Goal: Task Accomplishment & Management: Manage account settings

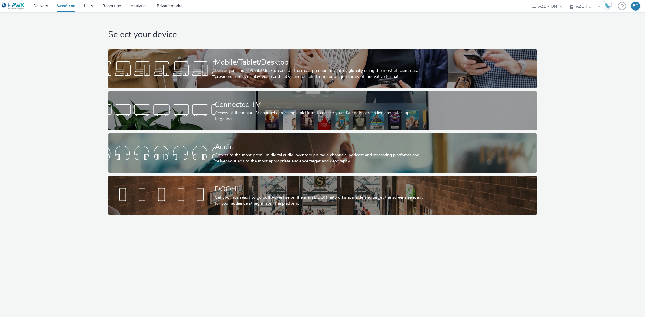
select select "ac009755-aa48-4799-8050-7a339a378eb8"
select select "79162ed7-0017-4339-93b0-3399b708648f"
click at [258, 30] on h1 "Select your device" at bounding box center [322, 34] width 428 height 11
click at [254, 30] on h1 "Select your device" at bounding box center [322, 34] width 428 height 11
click at [548, 8] on select "ALPHAKONNECT AZERION Hawk" at bounding box center [547, 6] width 36 height 12
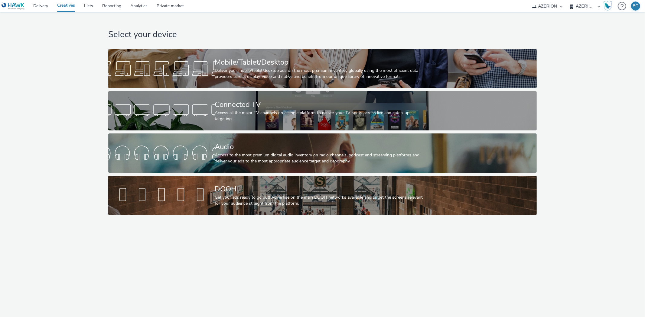
click at [548, 8] on select "ALPHAKONNECT AZERION Hawk" at bounding box center [547, 6] width 36 height 12
click at [441, 11] on nav "Delivery Creatives Lists Reporting Analytics Private market ALPHAKONNECT AZERIO…" at bounding box center [322, 6] width 645 height 12
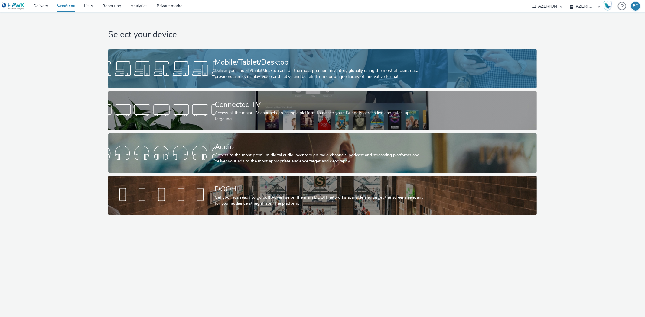
click at [230, 60] on div "Mobile/Tablet/Desktop" at bounding box center [321, 62] width 213 height 11
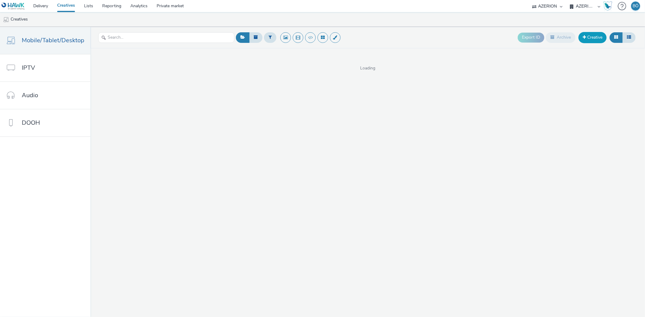
click at [588, 37] on link "Creative" at bounding box center [592, 37] width 28 height 11
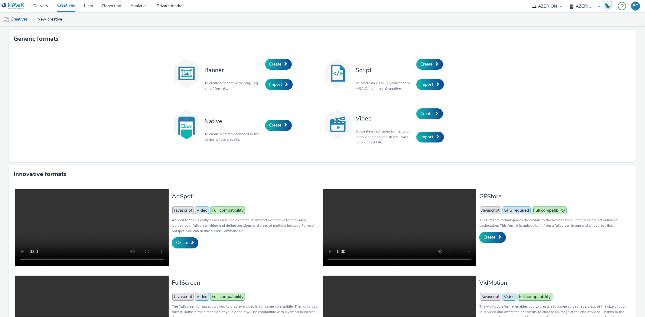
click at [265, 60] on div "Create" at bounding box center [293, 64] width 57 height 21
click at [271, 64] on span "Create" at bounding box center [275, 64] width 12 height 6
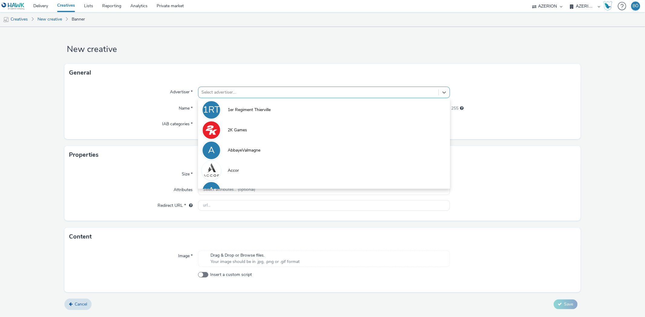
click at [231, 93] on div at bounding box center [318, 92] width 234 height 7
type input "a"
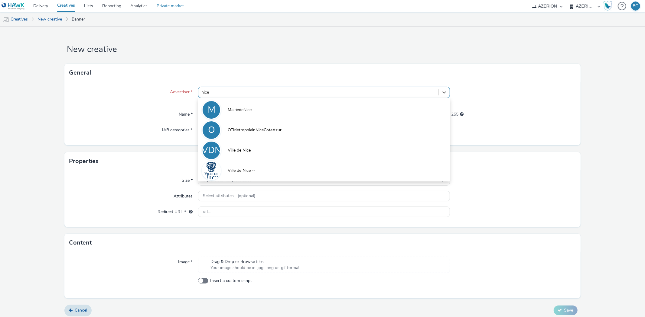
type input "nice"
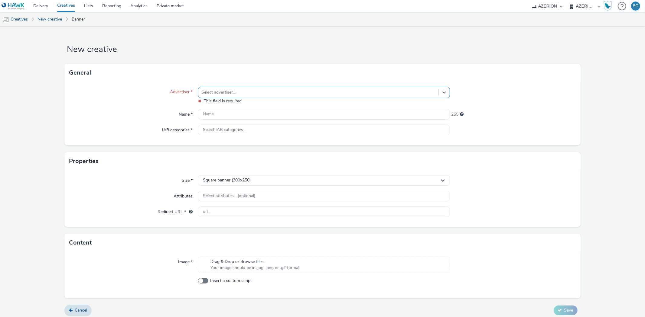
click at [260, 92] on div at bounding box center [318, 92] width 234 height 7
type input "nice"
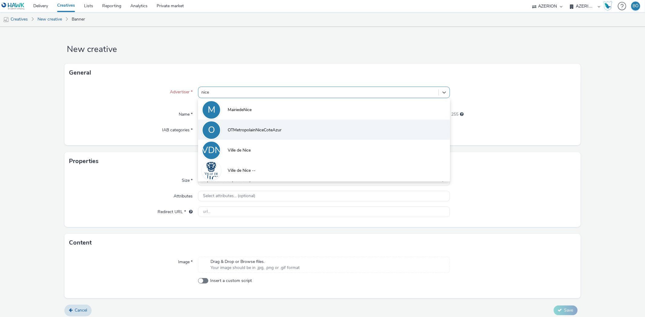
click at [283, 134] on li "O OTMetropolainNiceCoteAzur" at bounding box center [323, 130] width 251 height 20
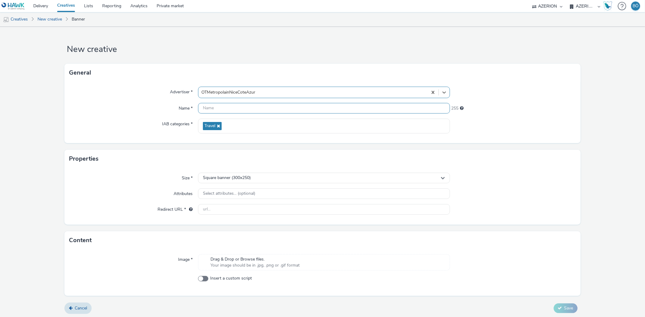
click at [238, 108] on input "text" at bounding box center [323, 108] width 251 height 11
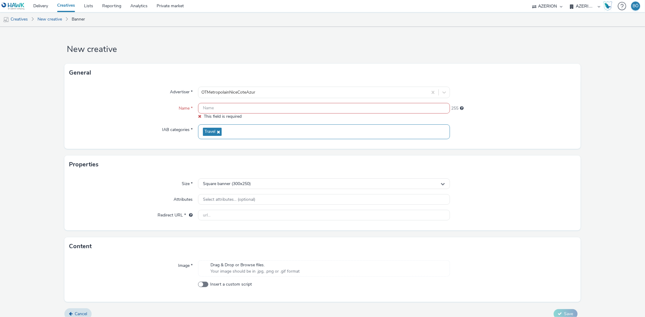
click at [218, 131] on icon at bounding box center [217, 132] width 5 height 4
click at [242, 132] on span "Select IAB categories..." at bounding box center [224, 129] width 43 height 5
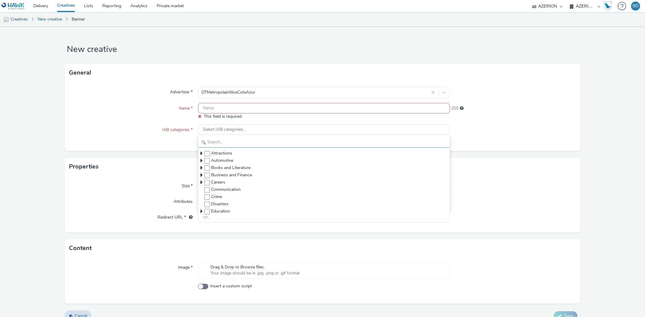
click at [223, 139] on input "text" at bounding box center [323, 142] width 251 height 11
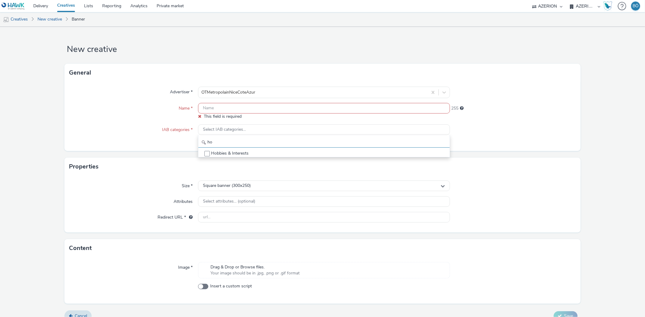
type input "h"
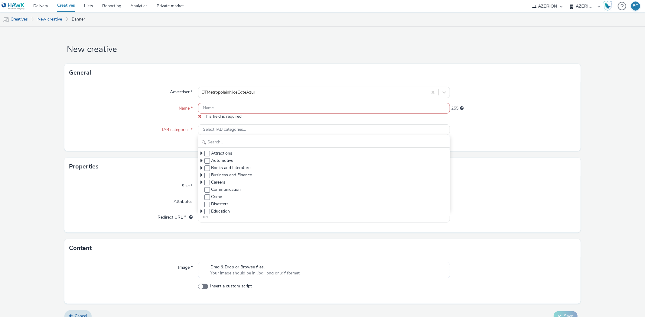
click at [146, 135] on div "IAB categories *" at bounding box center [133, 133] width 129 height 17
click at [164, 76] on div "General" at bounding box center [322, 73] width 516 height 18
drag, startPoint x: 111, startPoint y: 112, endPoint x: 96, endPoint y: 81, distance: 34.9
click at [111, 112] on div "Name *" at bounding box center [133, 111] width 129 height 17
click at [83, 20] on link "Banner" at bounding box center [78, 19] width 19 height 15
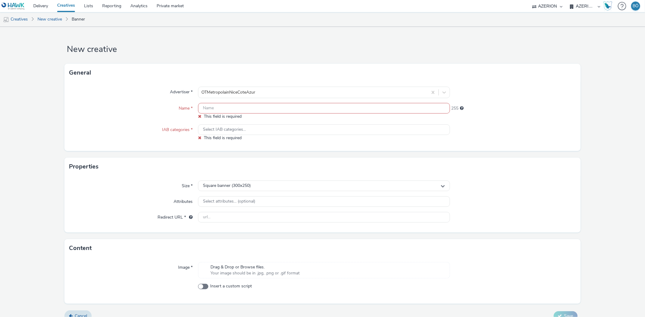
click at [75, 4] on link "Creatives" at bounding box center [66, 6] width 27 height 12
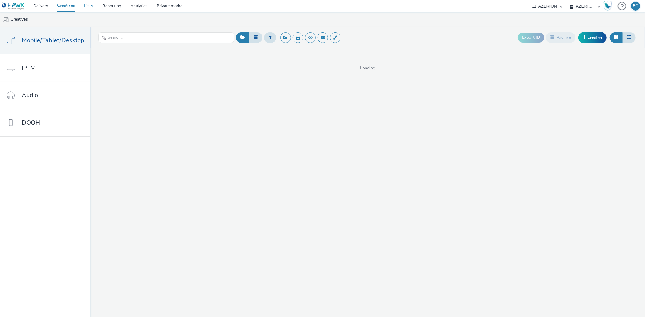
click at [88, 4] on link "Lists" at bounding box center [88, 6] width 18 height 12
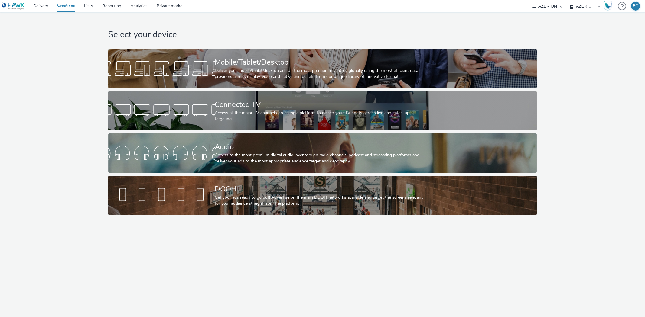
select select "ac009755-aa48-4799-8050-7a339a378eb8"
select select "79162ed7-0017-4339-93b0-3399b708648f"
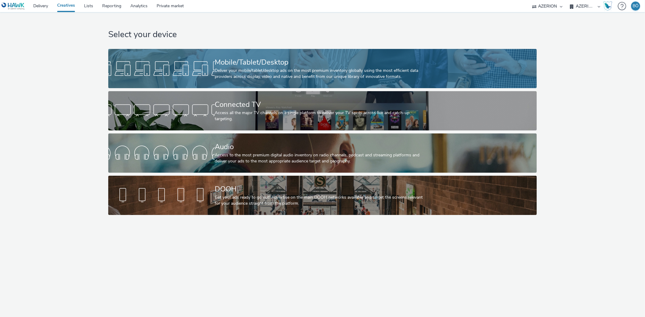
click at [225, 70] on div "Deliver your mobile/tablet/desktop ads on the most premium inventory globally u…" at bounding box center [321, 74] width 213 height 12
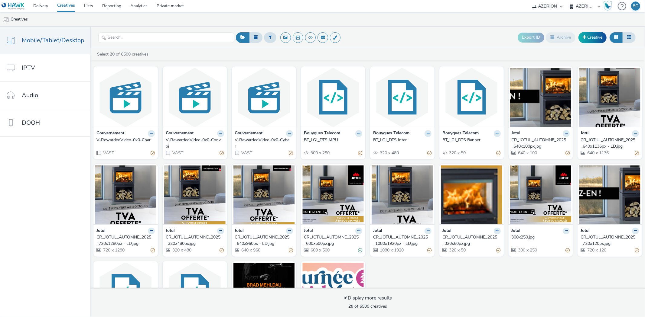
click at [602, 32] on div "Export ID Archive Creative" at bounding box center [576, 37] width 119 height 15
click at [596, 37] on link "Creative" at bounding box center [592, 37] width 28 height 11
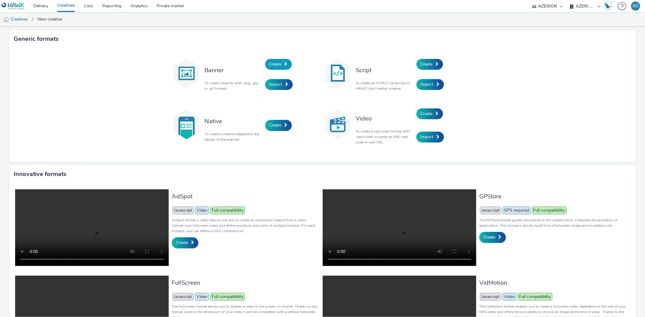
click at [272, 67] on span "Create" at bounding box center [275, 64] width 12 height 6
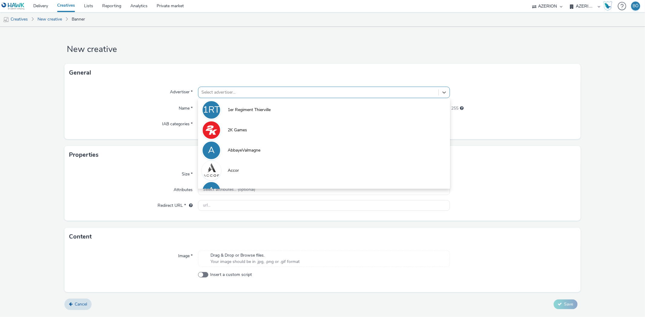
click at [214, 92] on div at bounding box center [318, 92] width 234 height 7
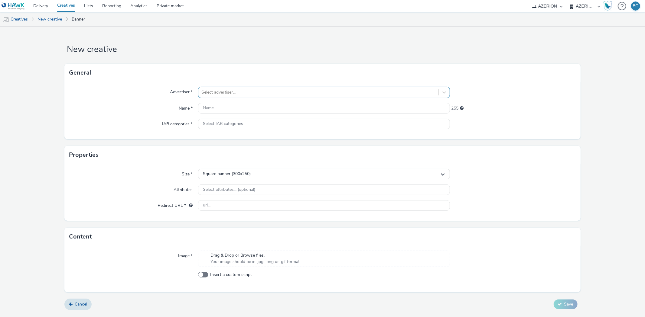
click at [235, 95] on div at bounding box center [318, 92] width 234 height 7
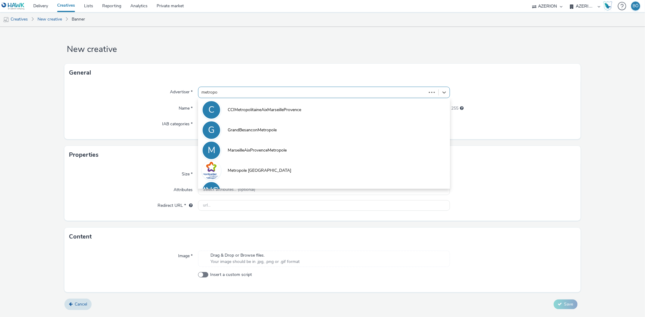
type input "metropol"
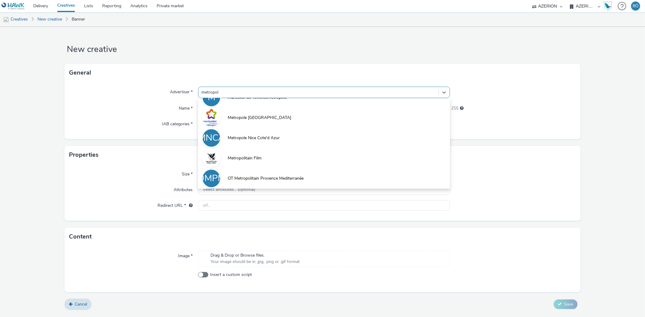
scroll to position [73, 0]
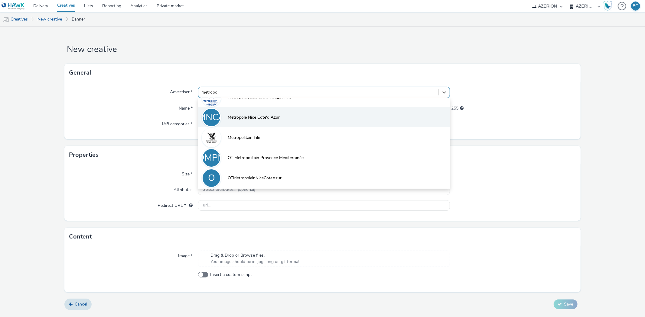
click at [284, 121] on li "MNCA Metropole Nice Cote'd Azur" at bounding box center [323, 117] width 251 height 20
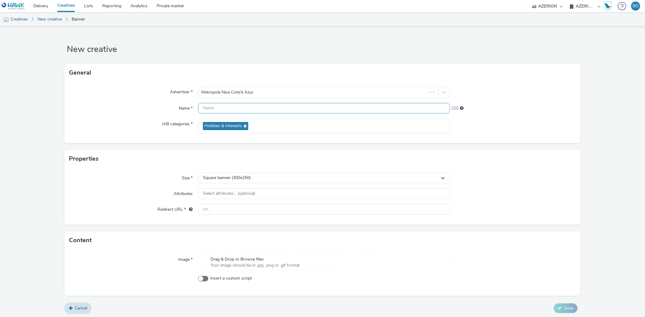
click at [236, 107] on input "text" at bounding box center [323, 108] width 251 height 11
paste input "01-display_Mega_Bannie╠Çre-2025_728x90"
type input "01-display_Mega_Bannie╠Çre-2025_728x90"
click at [229, 182] on div "Square banner (300x250)" at bounding box center [323, 178] width 251 height 11
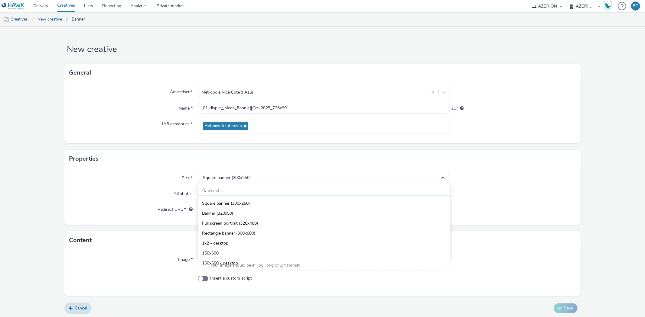
click at [225, 188] on input "text" at bounding box center [323, 191] width 251 height 11
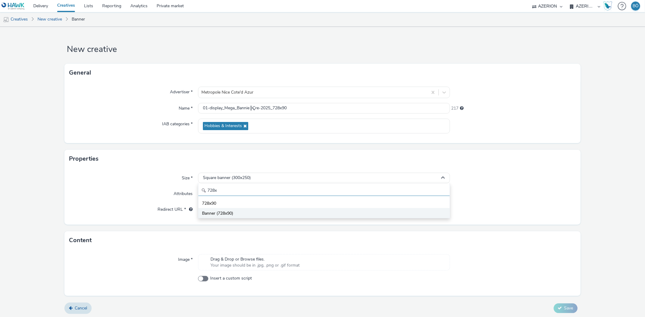
type input "728x"
click at [228, 209] on li "Banner (728x90)" at bounding box center [323, 213] width 251 height 10
click at [230, 210] on input "text" at bounding box center [323, 209] width 251 height 11
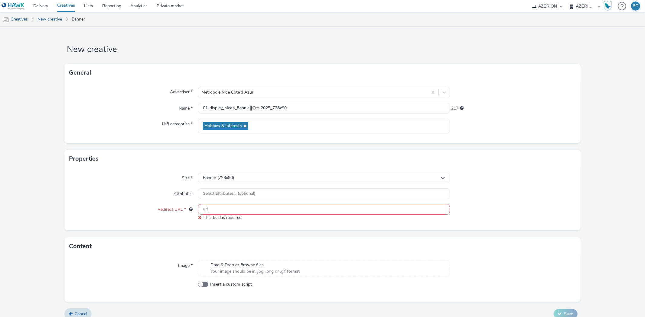
paste input "https://www.nicecotedazur.org/actualites/ensemble-face-aux-risques-majeurs/"
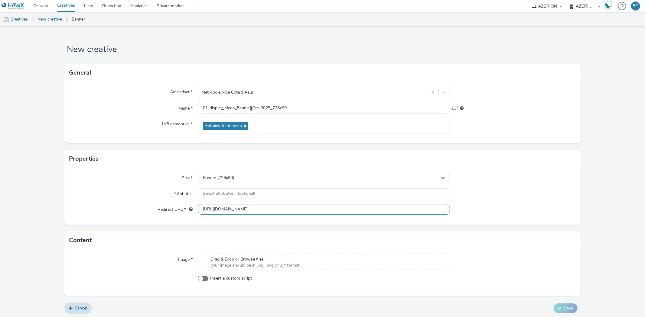
type input "https://www.nicecotedazur.org/actualites/ensemble-face-aux-risques-majeurs/"
click at [249, 264] on span "Your image should be in .jpg, .png or .gif format" at bounding box center [254, 266] width 89 height 6
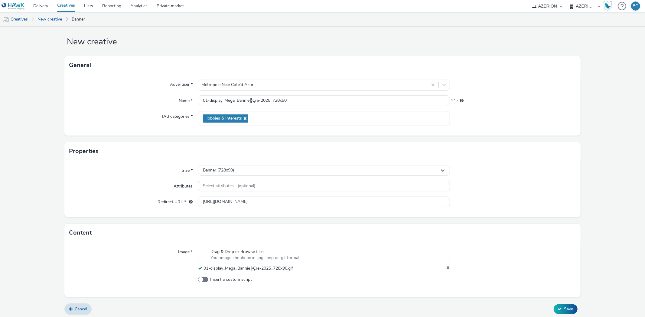
scroll to position [10, 0]
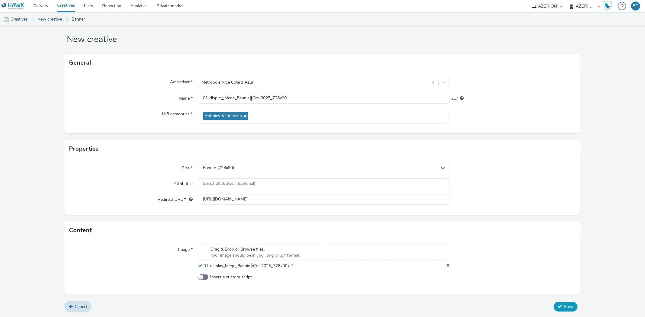
click at [566, 303] on button "Save" at bounding box center [565, 307] width 24 height 10
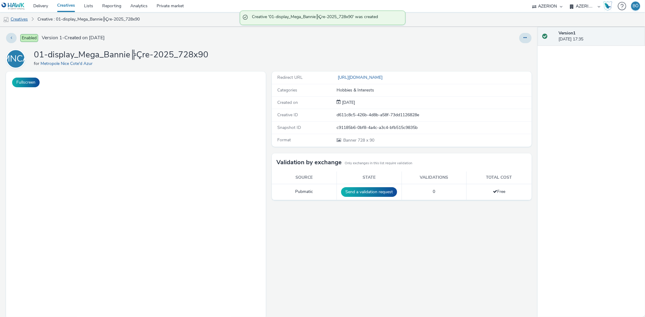
click at [25, 17] on link "Creatives" at bounding box center [15, 19] width 31 height 15
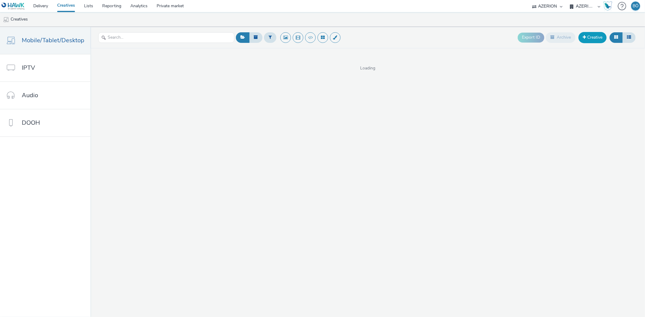
click at [599, 38] on link "Creative" at bounding box center [592, 37] width 28 height 11
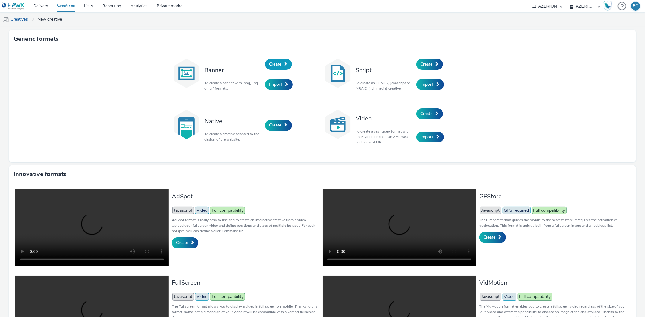
click at [274, 62] on span "Create" at bounding box center [275, 64] width 12 height 6
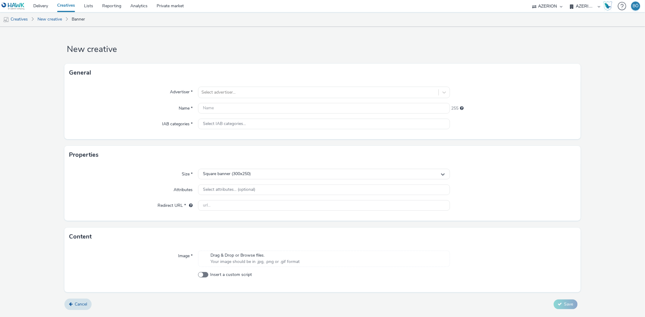
click at [83, 117] on div "Advertiser * Select advertiser... Name * 255 IAB categories * Select IAB catego…" at bounding box center [322, 110] width 516 height 57
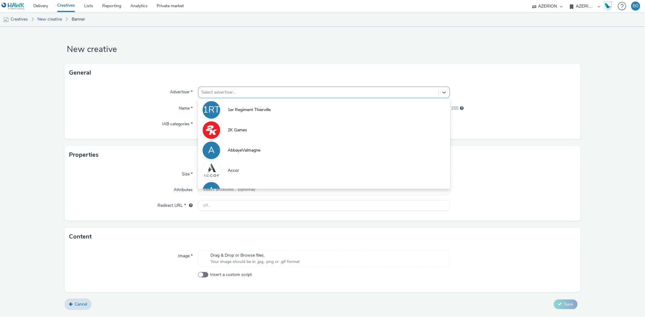
click at [241, 92] on div at bounding box center [318, 92] width 234 height 7
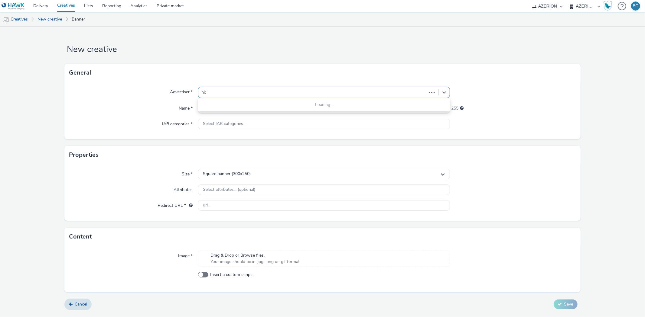
type input "nice"
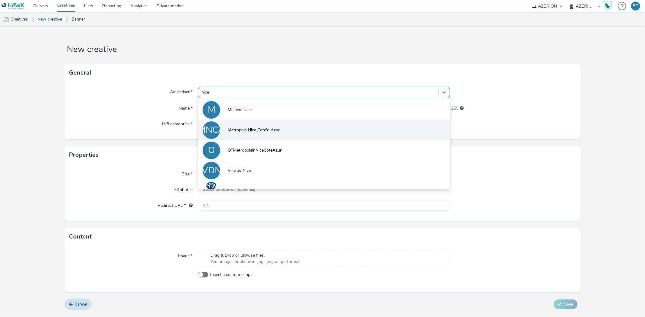
click at [288, 134] on li "MNCA Metropole Nice Cote'd Azur" at bounding box center [323, 130] width 251 height 20
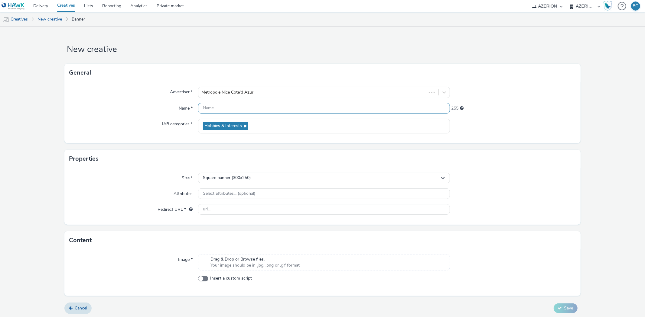
click at [238, 104] on input "text" at bounding box center [323, 108] width 251 height 11
paste input "02-display_Grand_Angle-2025_300x600"
type input "02-display_Grand_Angle-2025_300x600"
click at [228, 178] on span "Square banner (300x250)" at bounding box center [227, 178] width 48 height 5
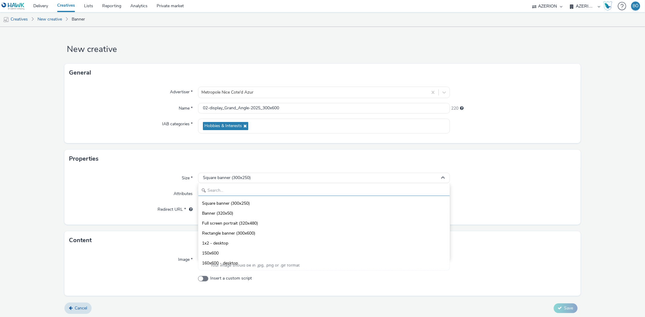
click at [227, 191] on input "text" at bounding box center [323, 191] width 251 height 11
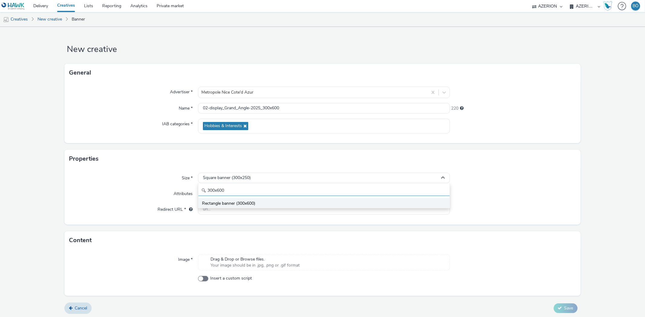
type input "300x600"
click at [228, 199] on li "Rectangle banner (300x600)" at bounding box center [323, 203] width 251 height 10
click at [234, 211] on input "text" at bounding box center [323, 209] width 251 height 11
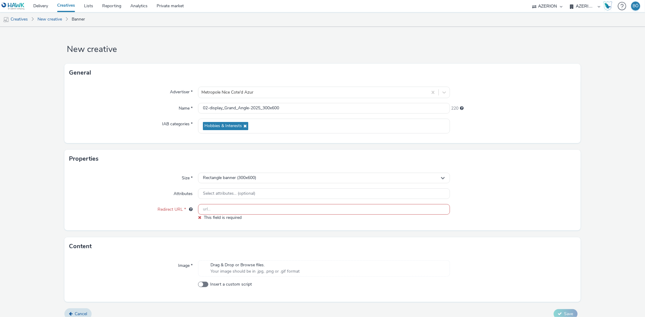
paste input "https://www.nicecotedazur.org/actualites/ensemble-face-aux-risques-majeurs/"
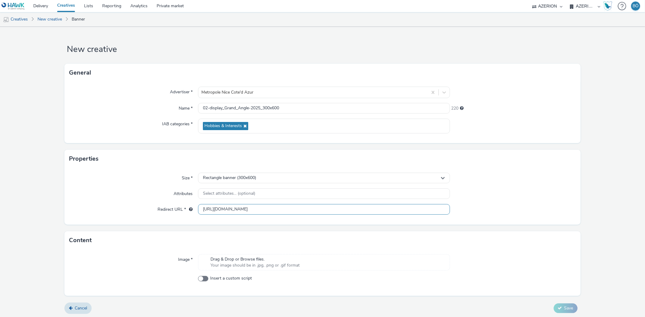
type input "https://www.nicecotedazur.org/actualites/ensemble-face-aux-risques-majeurs/"
click at [236, 252] on div "Image * Drag & Drop or Browse files. Your image should be in .jpg, .png or .gif…" at bounding box center [322, 273] width 516 height 47
click at [235, 253] on div "Image * Drag & Drop or Browse files. Your image should be in .jpg, .png or .gif…" at bounding box center [322, 273] width 516 height 47
click at [224, 261] on span "Drag & Drop or Browse files." at bounding box center [254, 260] width 89 height 6
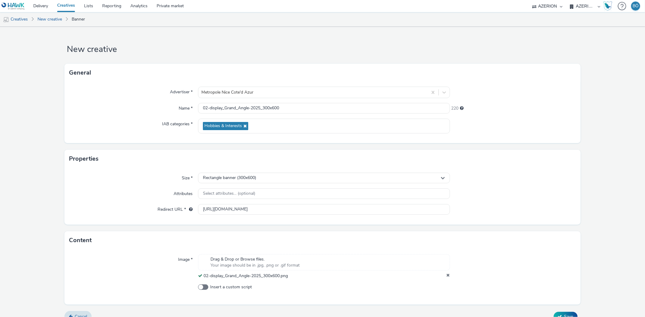
scroll to position [10, 0]
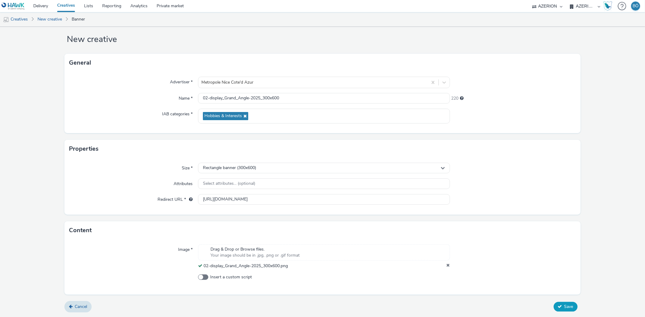
click at [564, 304] on span "Save" at bounding box center [568, 307] width 9 height 6
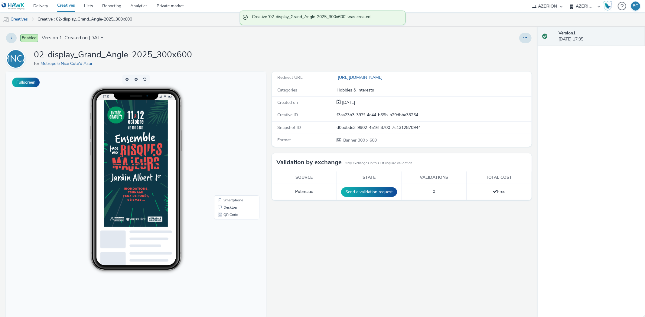
click at [25, 18] on link "Creatives" at bounding box center [15, 19] width 31 height 15
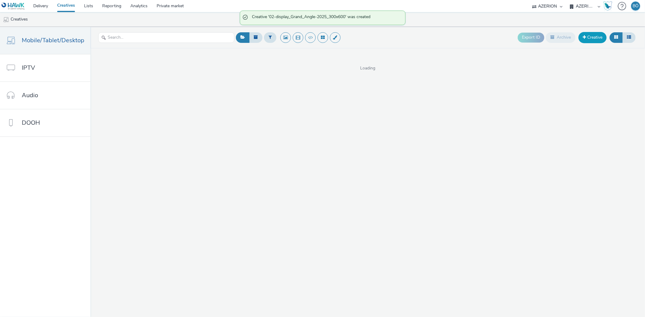
click at [605, 38] on link "Creative" at bounding box center [592, 37] width 28 height 11
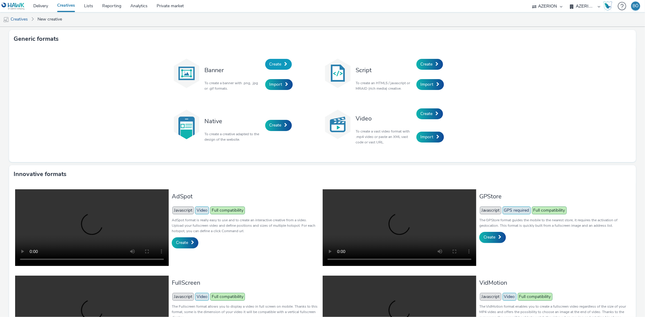
click at [277, 68] on link "Create" at bounding box center [278, 64] width 27 height 11
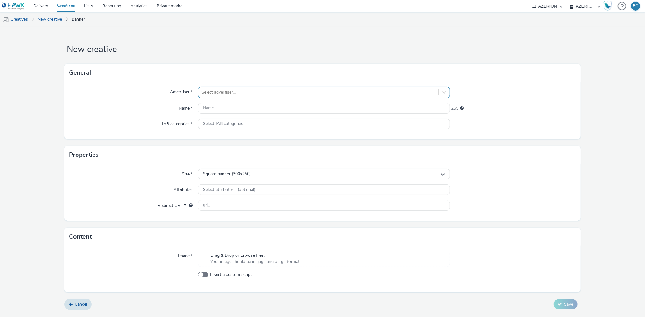
click at [233, 89] on div at bounding box center [318, 92] width 234 height 7
type input "nice"
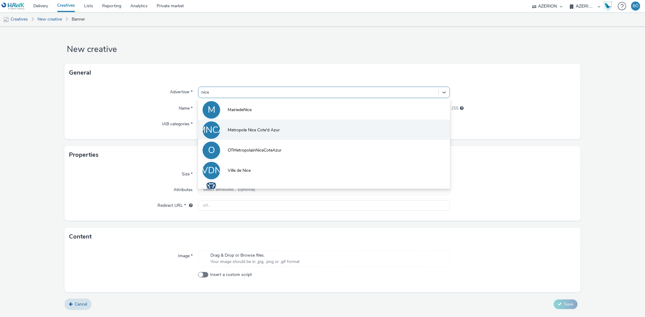
click at [276, 135] on li "MNCA Metropole Nice Cote'd Azur" at bounding box center [323, 130] width 251 height 20
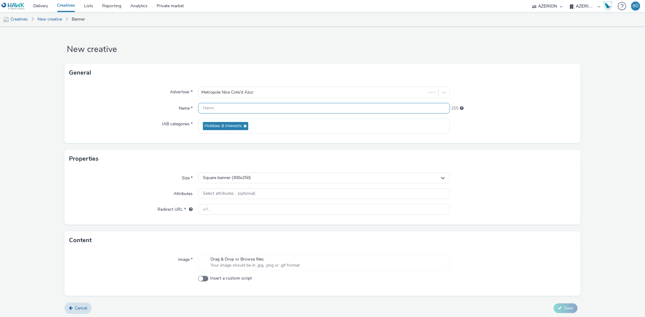
click at [245, 107] on input "text" at bounding box center [323, 108] width 251 height 11
paste input "05-display_Masthead-2025_970x250"
type input "05-display_Masthead-2025_970x250"
click at [252, 174] on div "Square banner (300x250)" at bounding box center [323, 178] width 251 height 11
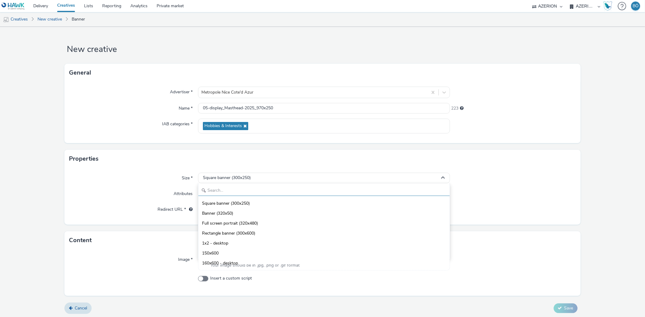
click at [244, 190] on input "text" at bounding box center [323, 191] width 251 height 11
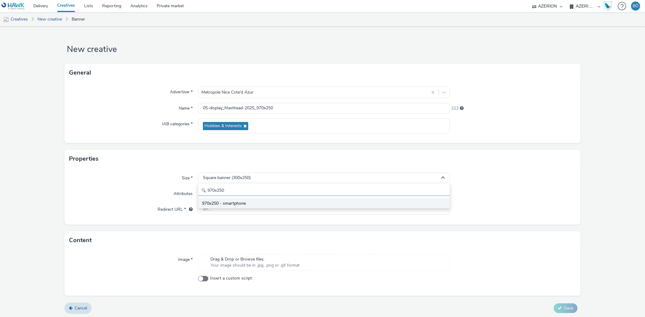
type input "970x250"
click at [244, 201] on span "970x250 - smartphone" at bounding box center [224, 204] width 44 height 6
drag, startPoint x: 227, startPoint y: 210, endPoint x: 235, endPoint y: 206, distance: 8.3
click at [227, 210] on input "text" at bounding box center [323, 209] width 251 height 11
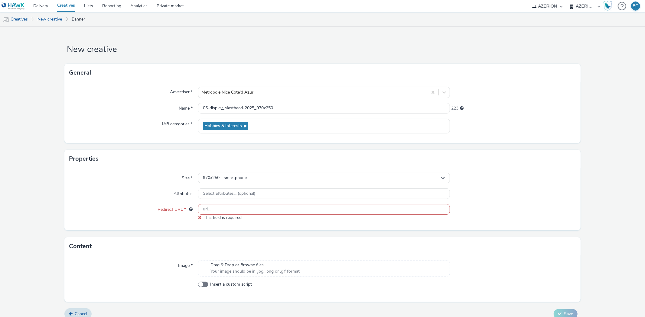
paste input "https://www.nicecotedazur.org/actualites/ensemble-face-aux-risques-majeurs/"
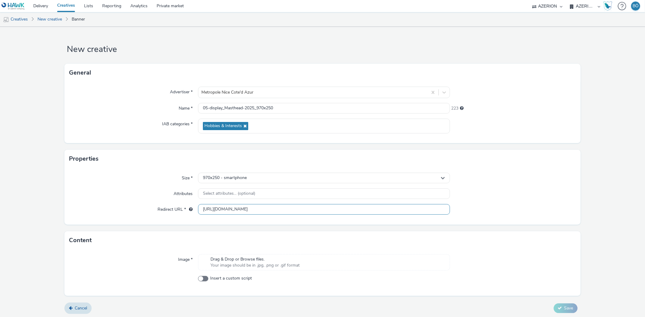
type input "https://www.nicecotedazur.org/actualites/ensemble-face-aux-risques-majeurs/"
click at [280, 271] on div "Drag & Drop or Browse files. Your image should be in .jpg, .png or .gif format" at bounding box center [323, 263] width 251 height 16
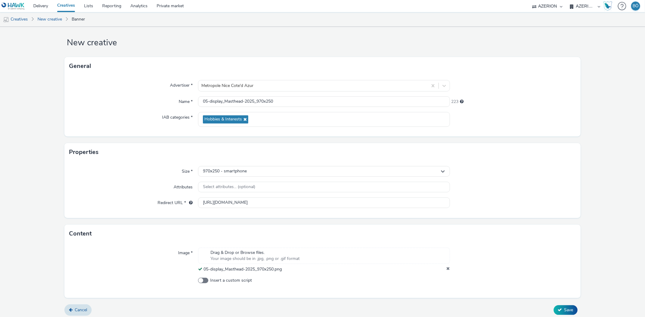
scroll to position [10, 0]
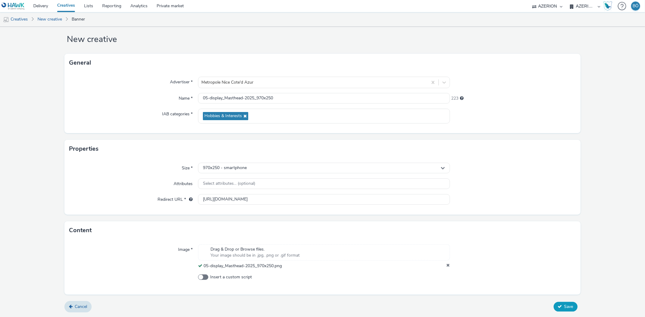
click at [570, 308] on button "Save" at bounding box center [565, 307] width 24 height 10
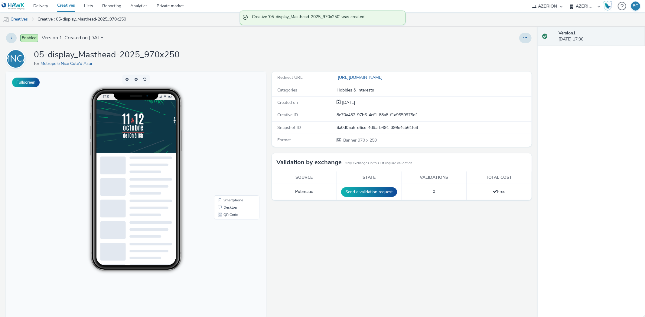
click at [26, 19] on link "Creatives" at bounding box center [15, 19] width 31 height 15
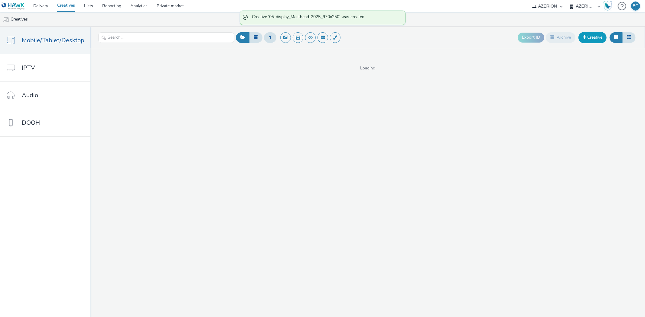
click at [594, 41] on link "Creative" at bounding box center [592, 37] width 28 height 11
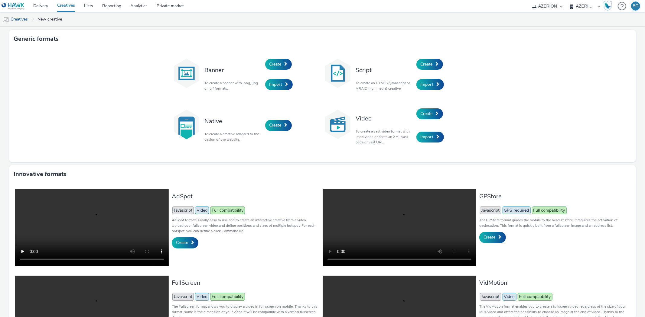
drag, startPoint x: 273, startPoint y: 54, endPoint x: 273, endPoint y: 61, distance: 6.6
click at [273, 56] on div "Create" at bounding box center [293, 64] width 57 height 21
click at [273, 61] on span "Create" at bounding box center [275, 64] width 12 height 6
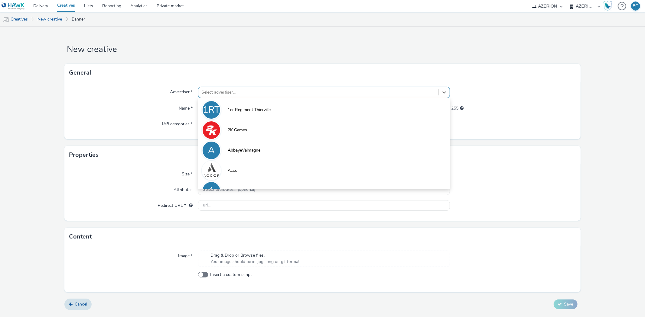
click at [225, 92] on div at bounding box center [318, 92] width 234 height 7
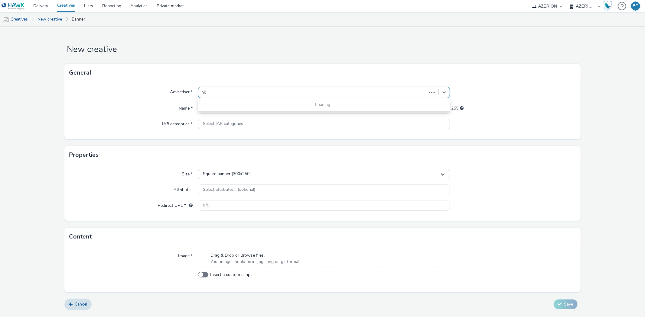
type input "nice"
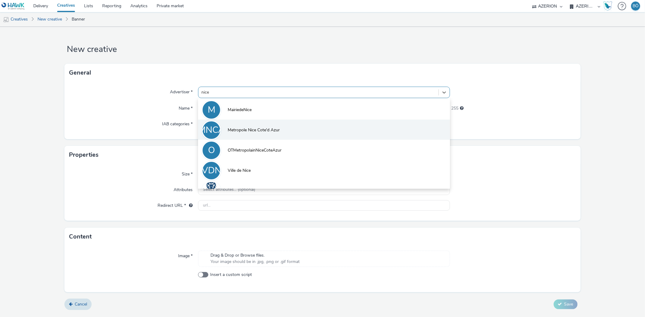
click at [251, 128] on span "Metropole Nice Cote'd Azur" at bounding box center [254, 130] width 52 height 6
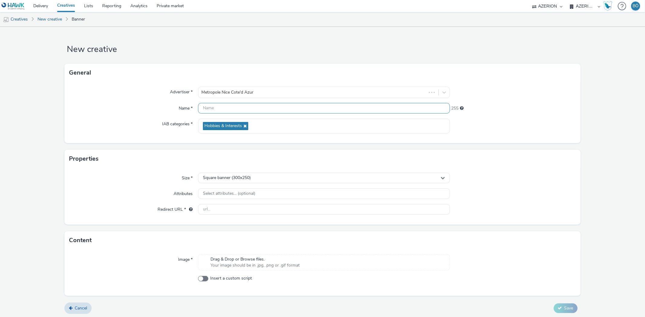
click at [242, 111] on input "text" at bounding box center [323, 108] width 251 height 11
paste input "display_Pave2025_300x250"
type input "display_Pave2025_300x250"
drag, startPoint x: 240, startPoint y: 178, endPoint x: 219, endPoint y: 194, distance: 26.7
click at [240, 178] on span "Square banner (300x250)" at bounding box center [227, 178] width 48 height 5
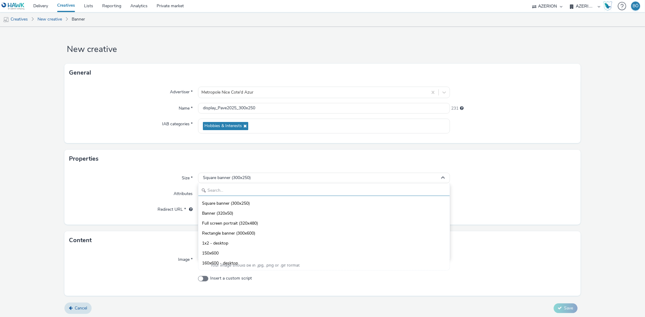
click at [218, 191] on input "text" at bounding box center [323, 191] width 251 height 11
click at [134, 180] on div "Size *" at bounding box center [133, 178] width 129 height 11
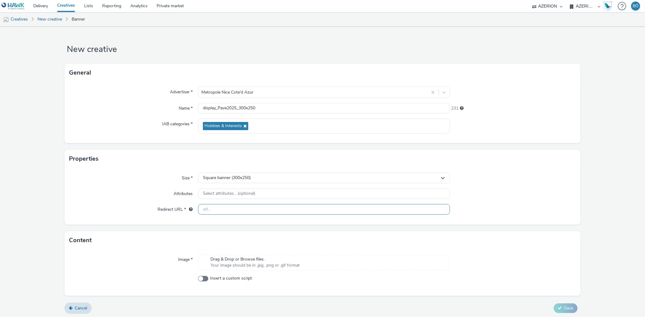
drag, startPoint x: 230, startPoint y: 205, endPoint x: 225, endPoint y: 204, distance: 5.0
click at [230, 205] on input "text" at bounding box center [323, 209] width 251 height 11
click at [219, 264] on div "Drag & Drop or Browse files. Your image should be in .jpg, .png or .gif format" at bounding box center [254, 263] width 95 height 12
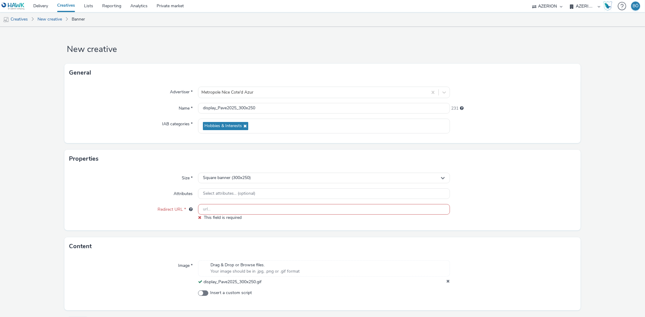
click at [219, 212] on input "text" at bounding box center [323, 209] width 251 height 11
paste input "https://www.nicecotedazur.org/actualites/ensemble-face-aux-risques-majeurs/"
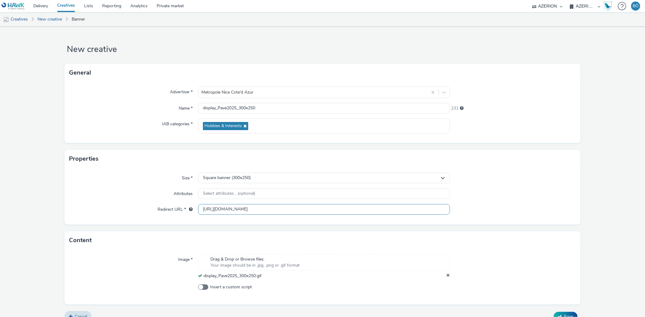
type input "https://www.nicecotedazur.org/actualites/ensemble-face-aux-risques-majeurs/"
click at [557, 227] on form "New creative General Advertiser * Metropole Nice Cote'd Azur Name * display_Pav…" at bounding box center [322, 177] width 645 height 300
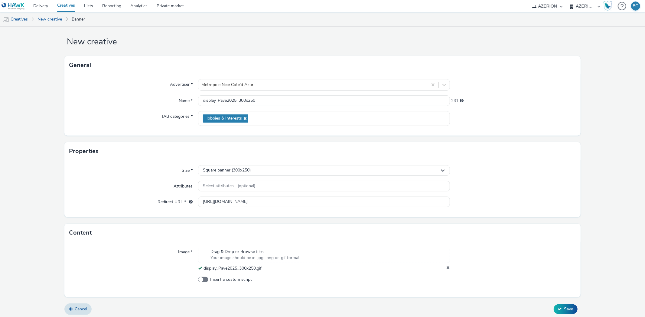
scroll to position [10, 0]
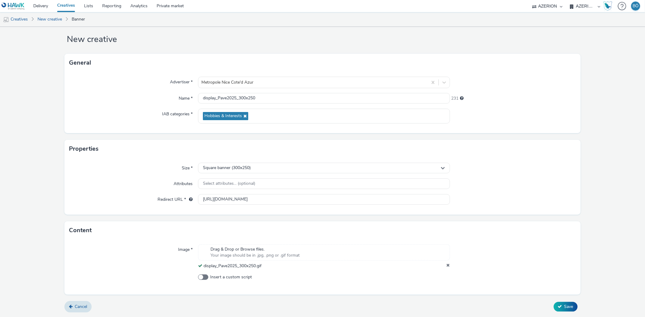
click at [559, 312] on div "Cancel Save" at bounding box center [322, 307] width 516 height 11
click at [564, 309] on span "Save" at bounding box center [568, 307] width 9 height 6
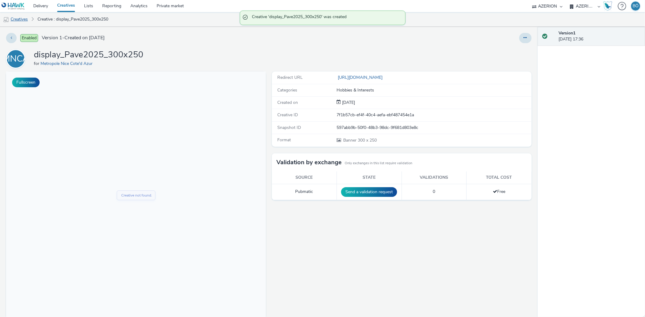
click at [23, 21] on link "Creatives" at bounding box center [15, 19] width 31 height 15
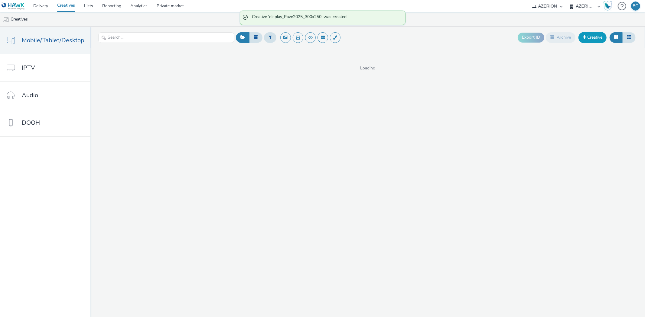
click at [592, 38] on link "Creative" at bounding box center [592, 37] width 28 height 11
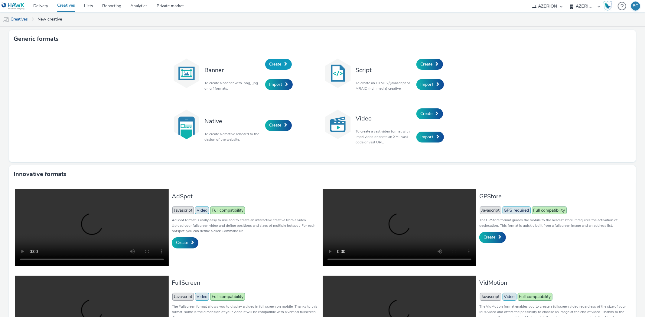
click at [272, 65] on span "Create" at bounding box center [275, 64] width 12 height 6
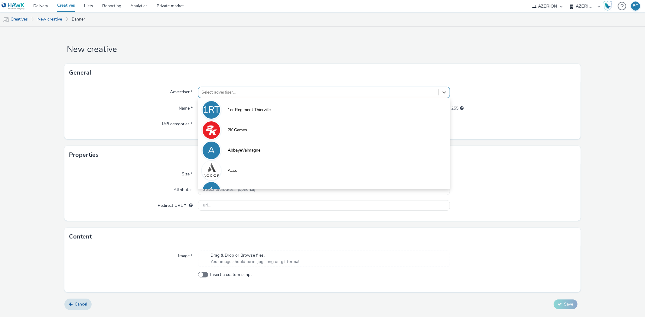
click at [228, 91] on div at bounding box center [318, 92] width 234 height 7
click at [145, 95] on div "Advertiser *" at bounding box center [133, 92] width 129 height 11
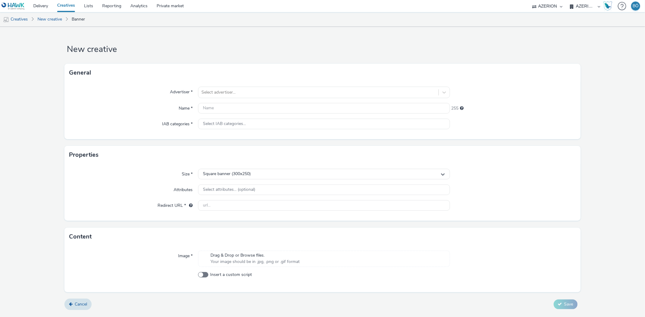
click at [222, 102] on div "Advertiser * Select advertiser... Name * 255 IAB categories * Select IAB catego…" at bounding box center [322, 110] width 516 height 57
click at [218, 105] on input "text" at bounding box center [323, 108] width 251 height 11
paste input "05-display_Masthead-2025_970x250"
type input "05-display_Masthead-2025_970x250"
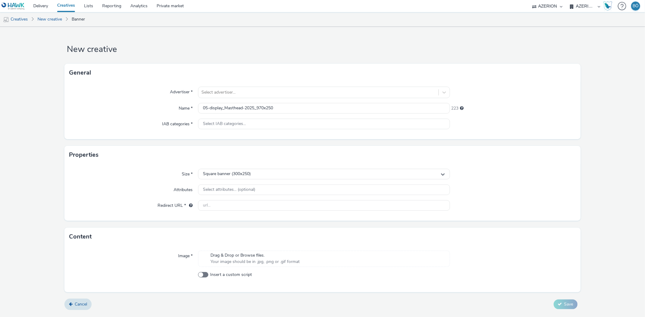
click at [225, 100] on div "Advertiser * Select advertiser... Name * 05-display_Masthead-2025_970x250 223 I…" at bounding box center [322, 110] width 516 height 57
click at [229, 93] on div at bounding box center [318, 92] width 234 height 7
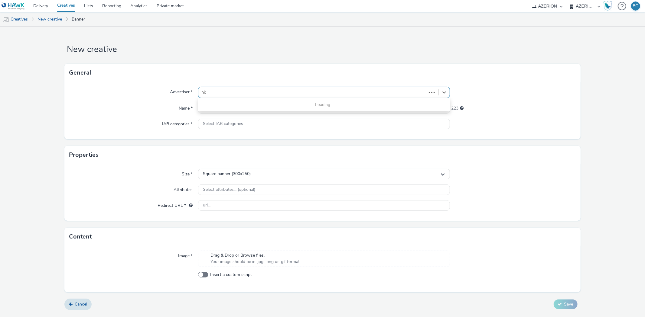
type input "nice"
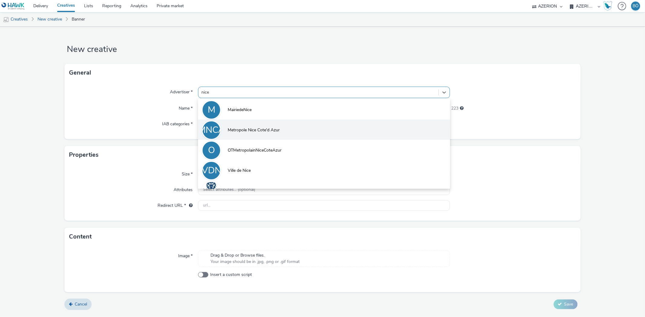
click at [268, 131] on span "Metropole Nice Cote'd Azur" at bounding box center [254, 130] width 52 height 6
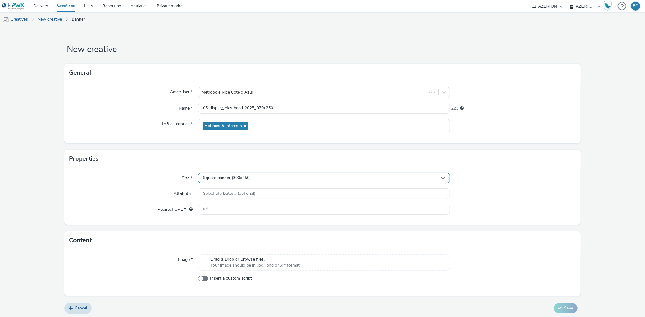
click at [240, 174] on div "Square banner (300x250)" at bounding box center [323, 178] width 251 height 11
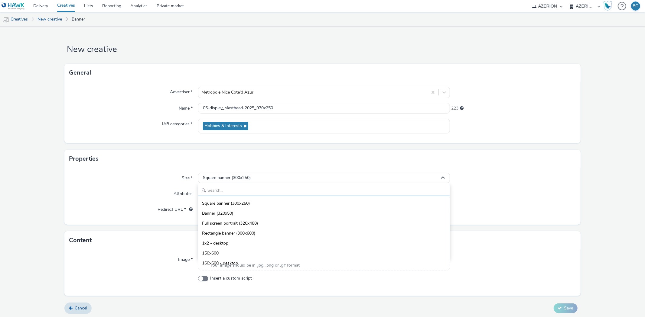
click at [235, 186] on input "text" at bounding box center [323, 191] width 251 height 11
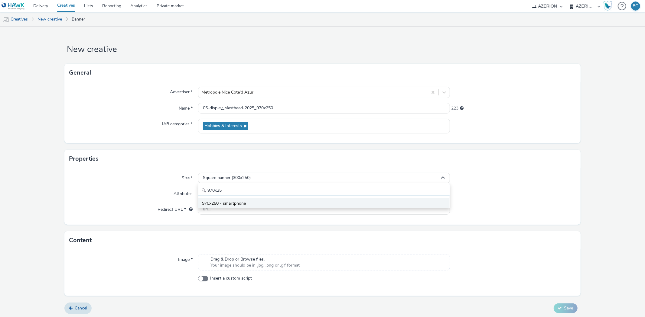
type input "970x25"
click at [237, 201] on span "970x250 - smartphone" at bounding box center [224, 204] width 44 height 6
click at [271, 205] on input "text" at bounding box center [323, 209] width 251 height 11
paste input "https://www.nicecotedazur.org/actualites/ensemble-face-aux-risques-majeurs/"
type input "https://www.nicecotedazur.org/actualites/ensemble-face-aux-risques-majeurs/"
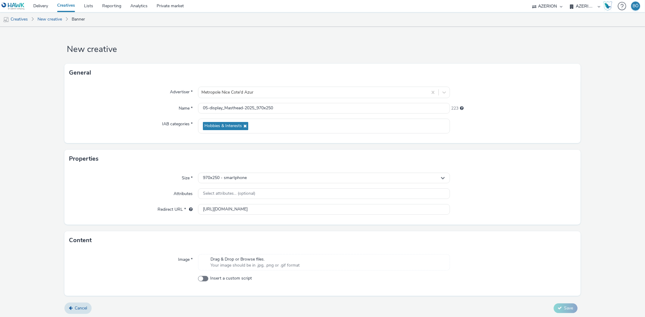
click at [222, 255] on div "Drag & Drop or Browse files. Your image should be in .jpg, .png or .gif format" at bounding box center [323, 263] width 251 height 16
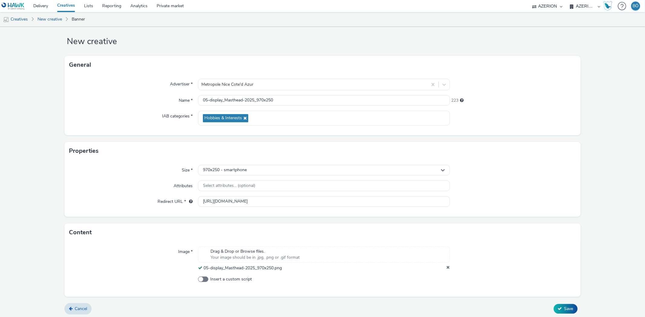
scroll to position [10, 0]
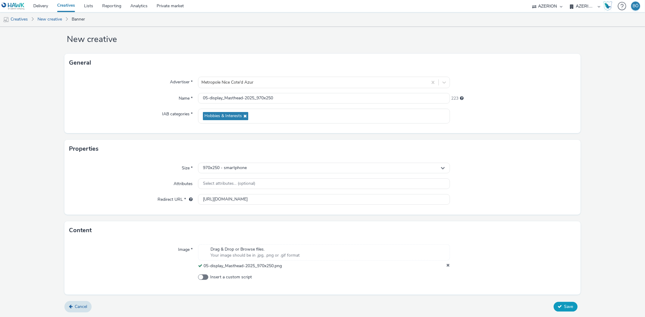
click at [564, 304] on span "Save" at bounding box center [568, 307] width 9 height 6
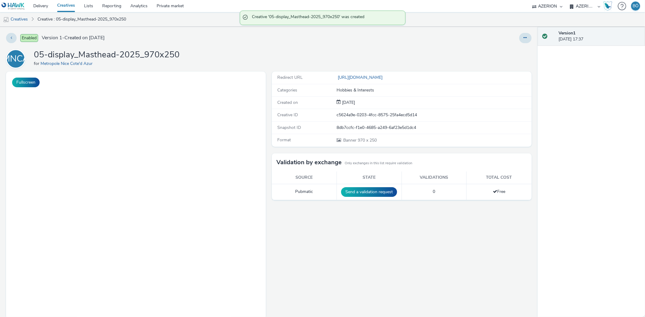
click at [123, 45] on div "Enabled Version 1 - Created on 24 September 2025 MNCA 05-display_Masthead-2025_…" at bounding box center [268, 172] width 537 height 290
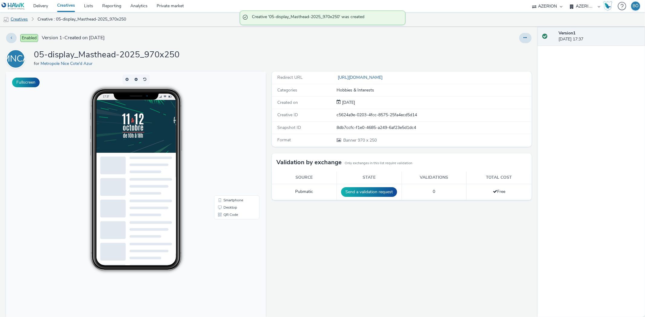
click at [21, 21] on link "Creatives" at bounding box center [15, 19] width 31 height 15
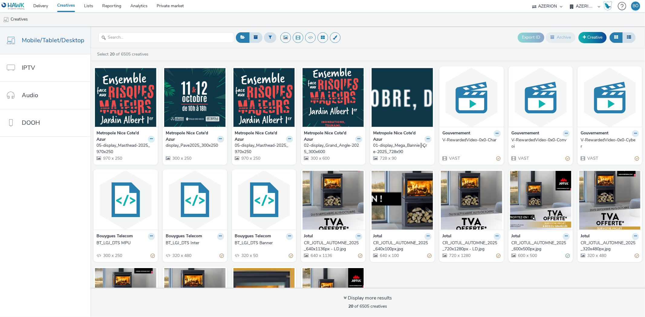
click at [150, 138] on icon at bounding box center [151, 139] width 3 height 4
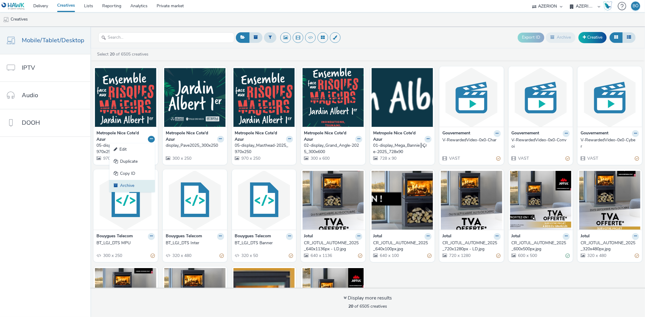
click at [135, 181] on link "Archive" at bounding box center [131, 186] width 45 height 12
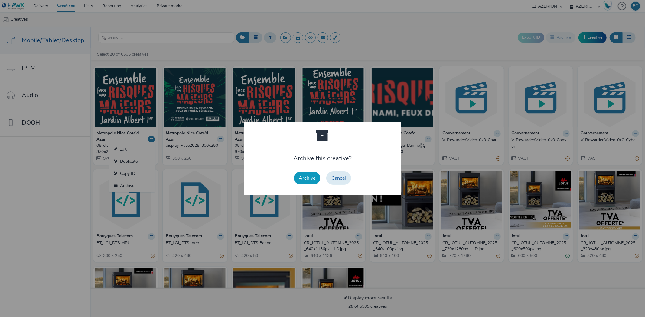
click at [318, 180] on button "Archive" at bounding box center [307, 178] width 26 height 13
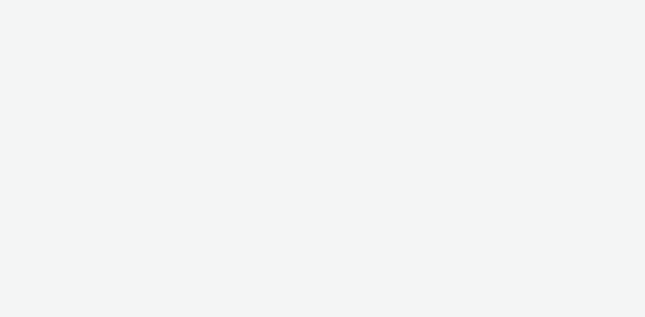
select select "ac009755-aa48-4799-8050-7a339a378eb8"
select select "79162ed7-0017-4339-93b0-3399b708648f"
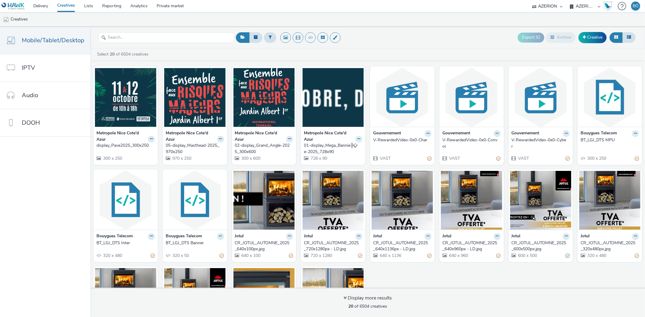
click at [357, 138] on icon at bounding box center [358, 139] width 3 height 4
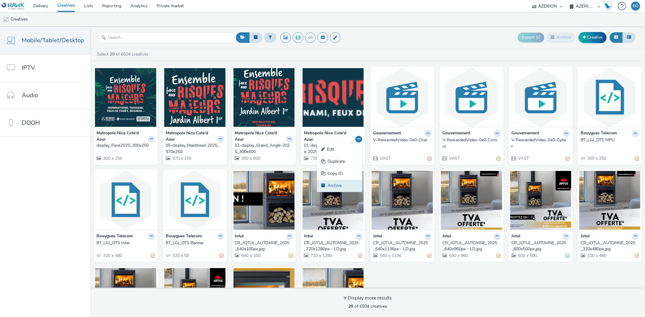
click at [342, 185] on link "Archive" at bounding box center [339, 186] width 45 height 12
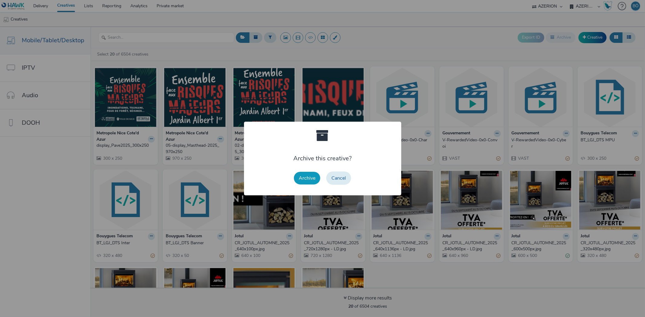
click at [312, 177] on button "Archive" at bounding box center [307, 178] width 26 height 13
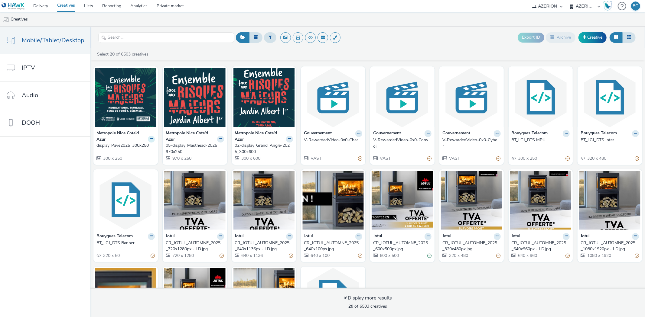
click at [148, 140] on button at bounding box center [151, 139] width 7 height 7
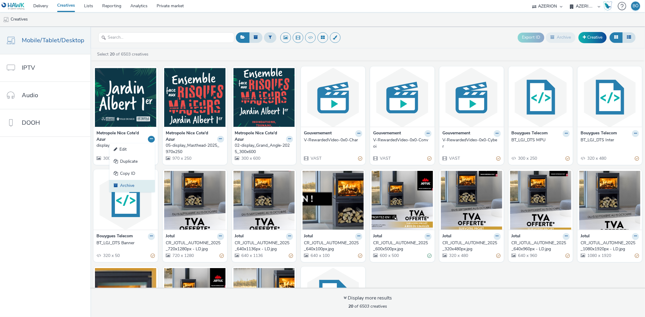
click at [144, 182] on link "Archive" at bounding box center [131, 186] width 45 height 12
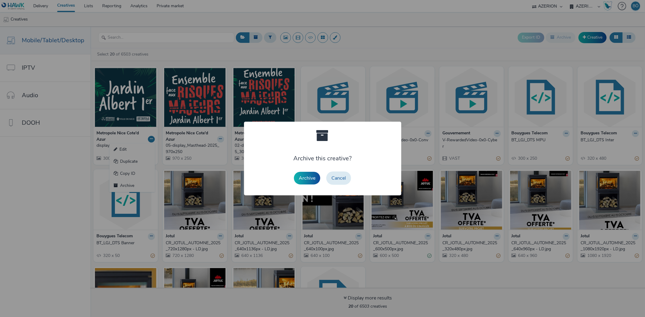
click at [298, 183] on button "Archive" at bounding box center [307, 178] width 26 height 13
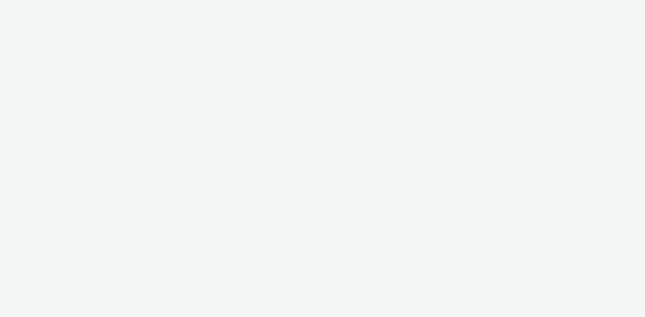
click at [149, 140] on div at bounding box center [322, 158] width 645 height 317
select select "ac009755-aa48-4799-8050-7a339a378eb8"
select select "79162ed7-0017-4339-93b0-3399b708648f"
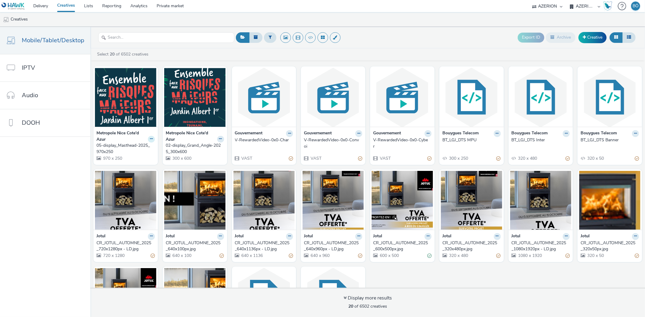
click at [148, 138] on button at bounding box center [151, 139] width 7 height 7
click at [129, 185] on link "Archive" at bounding box center [131, 186] width 45 height 12
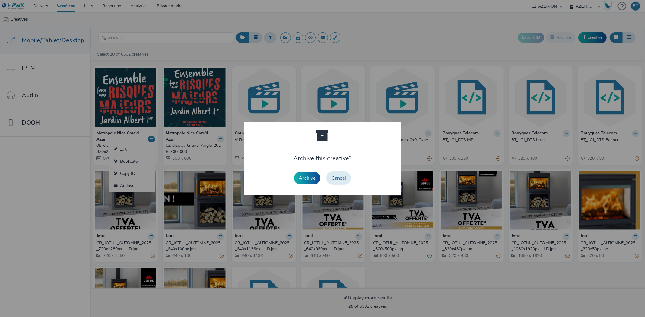
drag, startPoint x: 309, startPoint y: 177, endPoint x: 292, endPoint y: 177, distance: 16.6
click at [309, 177] on button "Archive" at bounding box center [307, 178] width 26 height 13
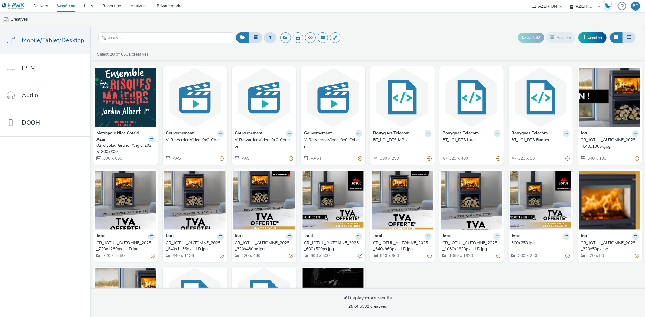
drag, startPoint x: 151, startPoint y: 138, endPoint x: 149, endPoint y: 141, distance: 3.4
click at [151, 138] on button at bounding box center [151, 139] width 7 height 7
click at [144, 183] on link "Archive" at bounding box center [131, 186] width 45 height 12
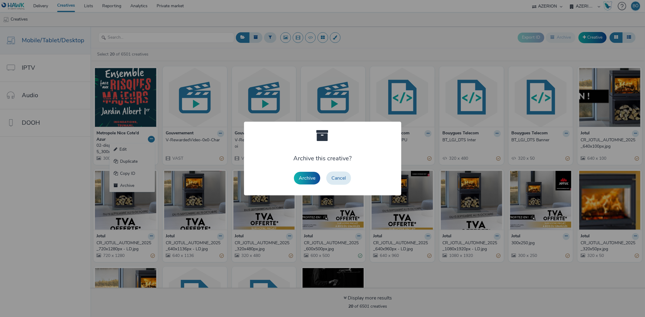
click at [293, 177] on div "Archive Cancel" at bounding box center [322, 178] width 63 height 19
drag, startPoint x: 301, startPoint y: 179, endPoint x: 297, endPoint y: 169, distance: 10.5
click at [301, 177] on button "Archive" at bounding box center [307, 178] width 26 height 13
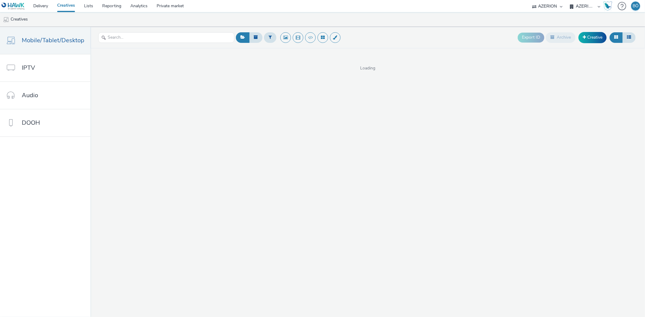
click at [200, 21] on ul "Creatives" at bounding box center [322, 19] width 645 height 15
